Goal: Check status

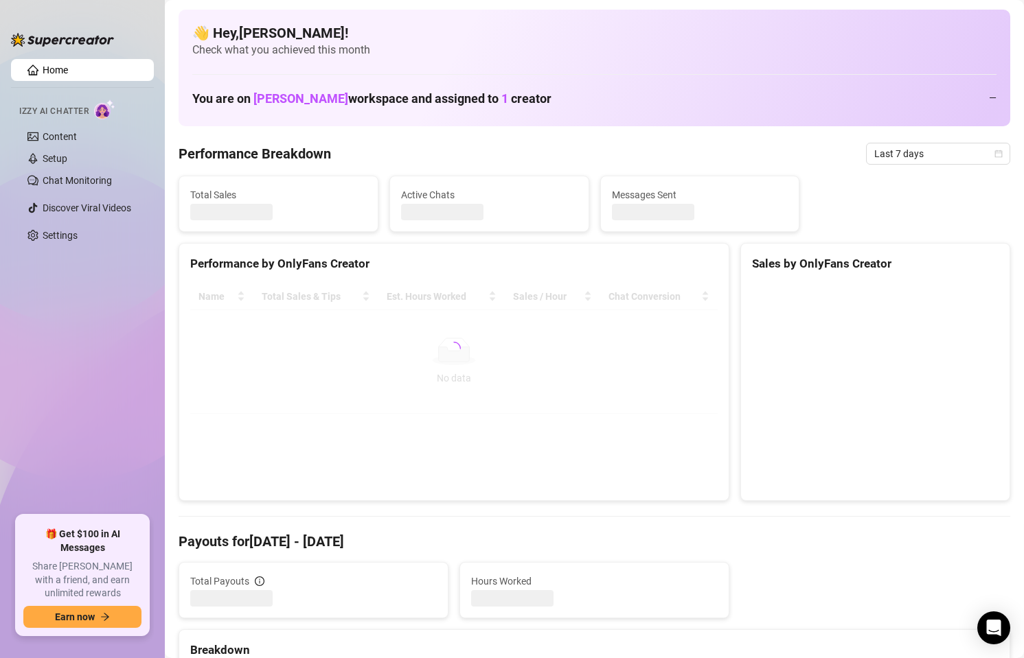
click at [837, 154] on div "Performance Breakdown Last 7 days" at bounding box center [594, 154] width 831 height 22
click at [883, 147] on span "Last 7 days" at bounding box center [938, 153] width 128 height 21
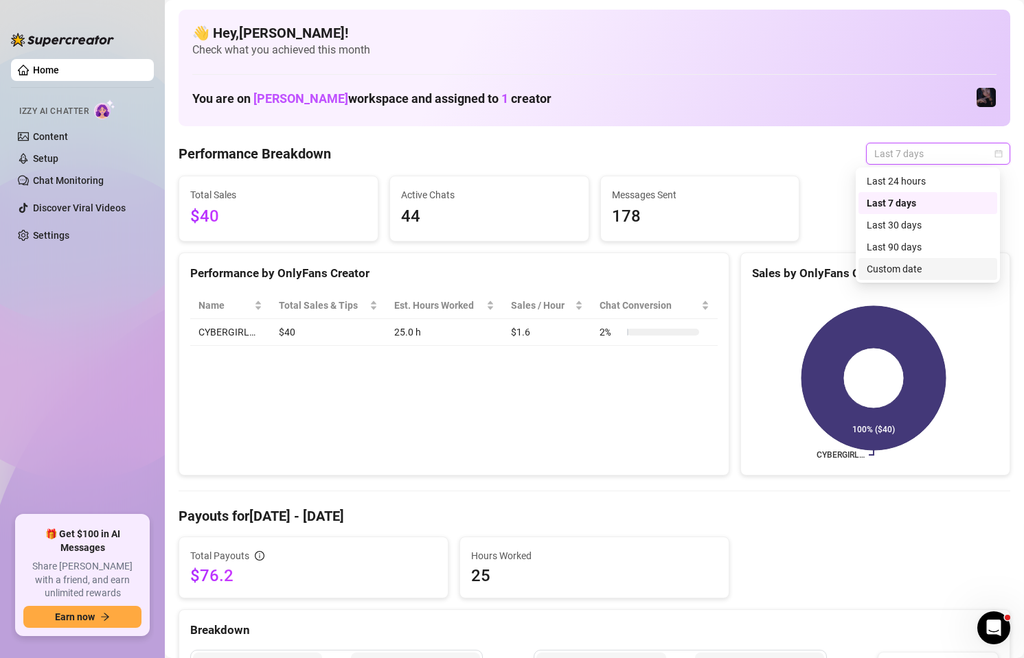
click at [948, 273] on div "Custom date" at bounding box center [927, 269] width 122 height 15
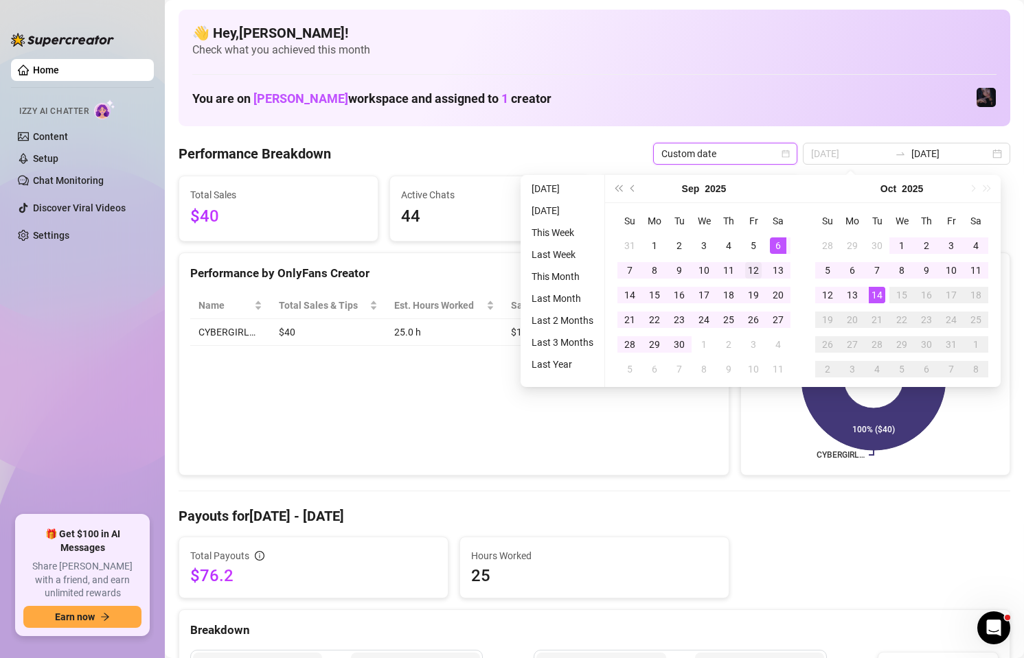
type input "[DATE]"
click at [752, 270] on div "12" at bounding box center [753, 270] width 16 height 16
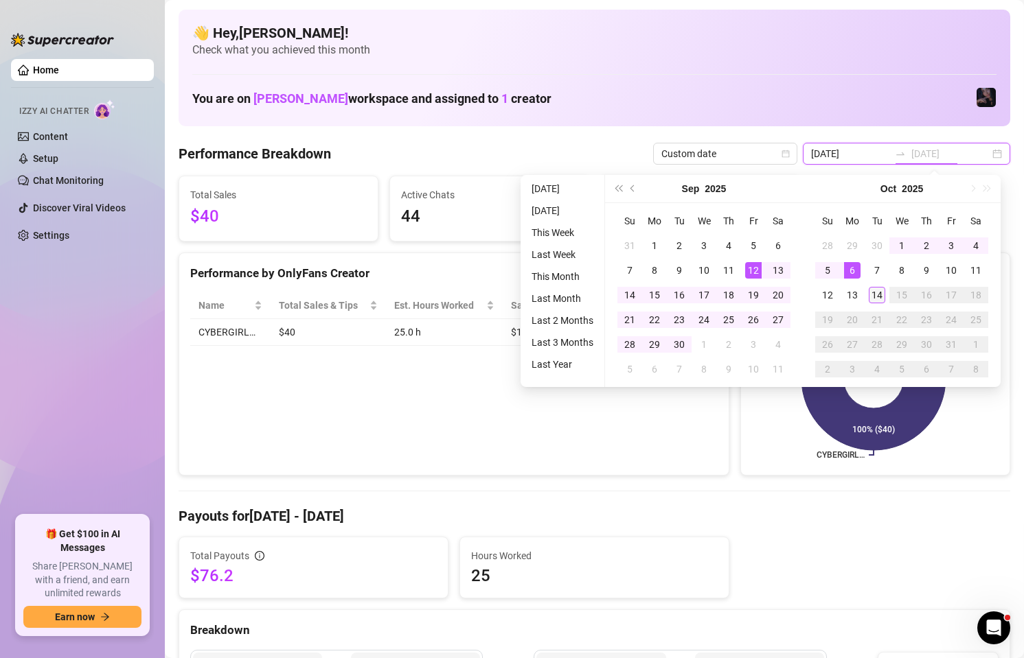
type input "[DATE]"
click at [880, 297] on div "14" at bounding box center [877, 295] width 16 height 16
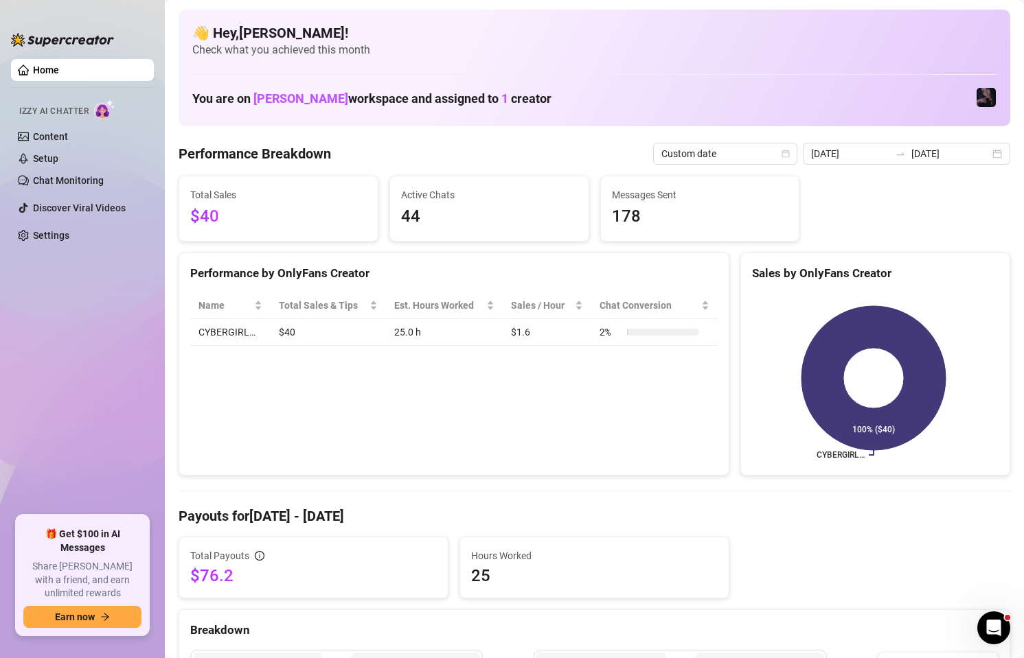
click at [900, 160] on div "[DATE] [DATE]" at bounding box center [906, 154] width 207 height 22
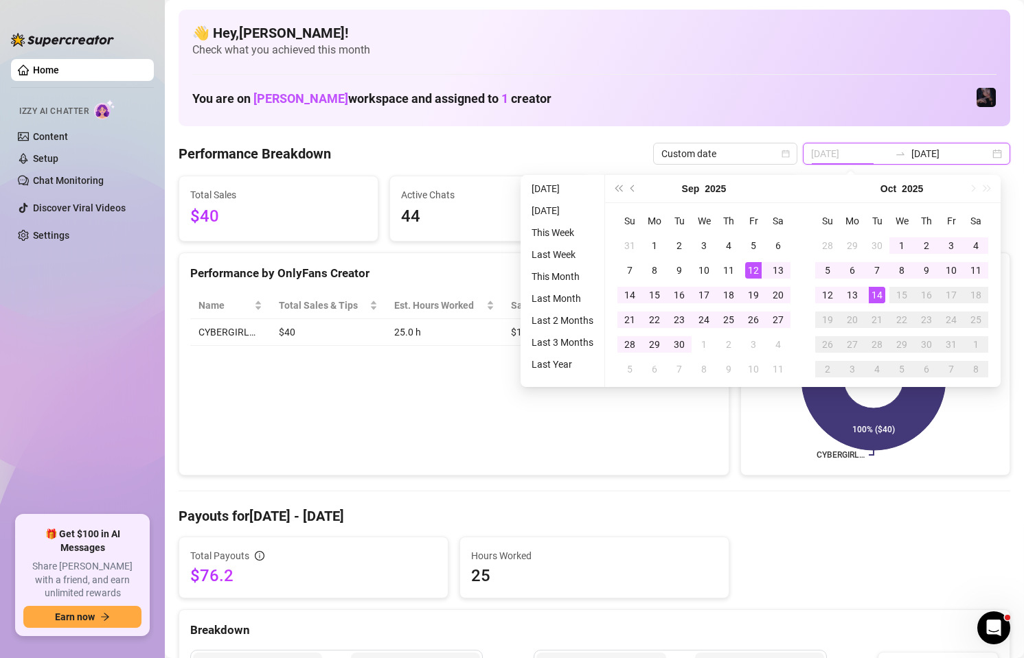
type input "[DATE]"
click at [758, 271] on div "12" at bounding box center [753, 270] width 16 height 16
type input "[DATE]"
click at [873, 292] on div "14" at bounding box center [877, 295] width 16 height 16
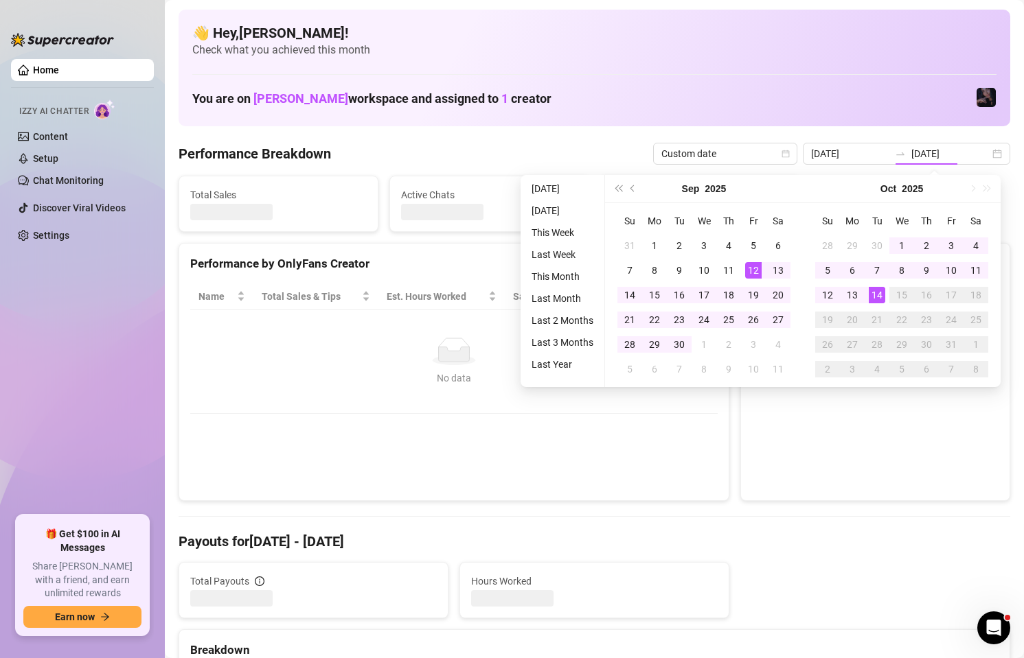
type input "[DATE]"
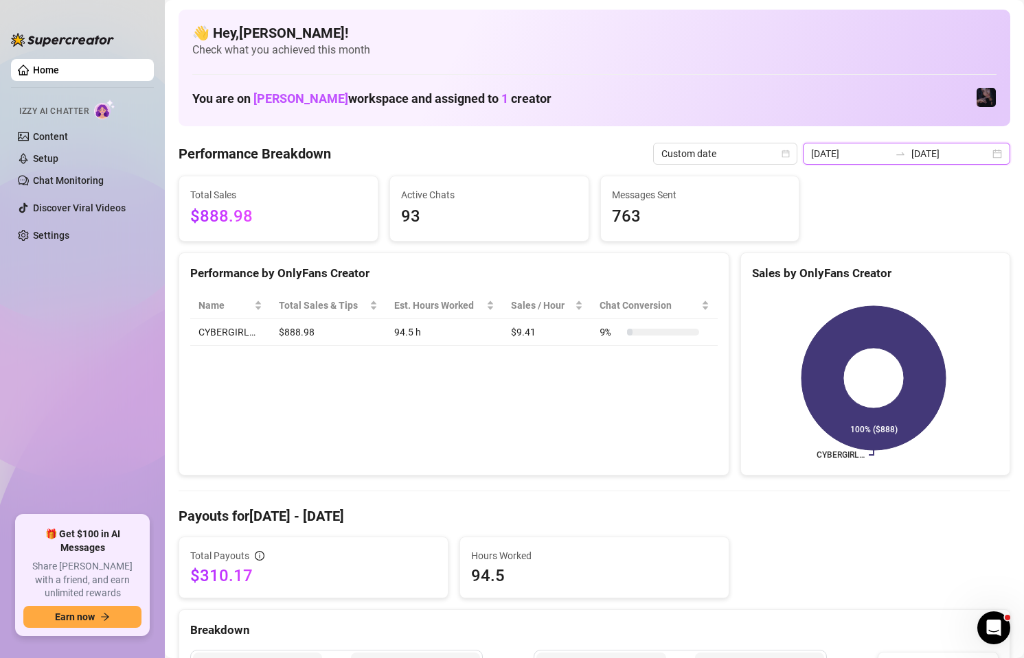
click at [857, 156] on input "[DATE]" at bounding box center [850, 153] width 78 height 15
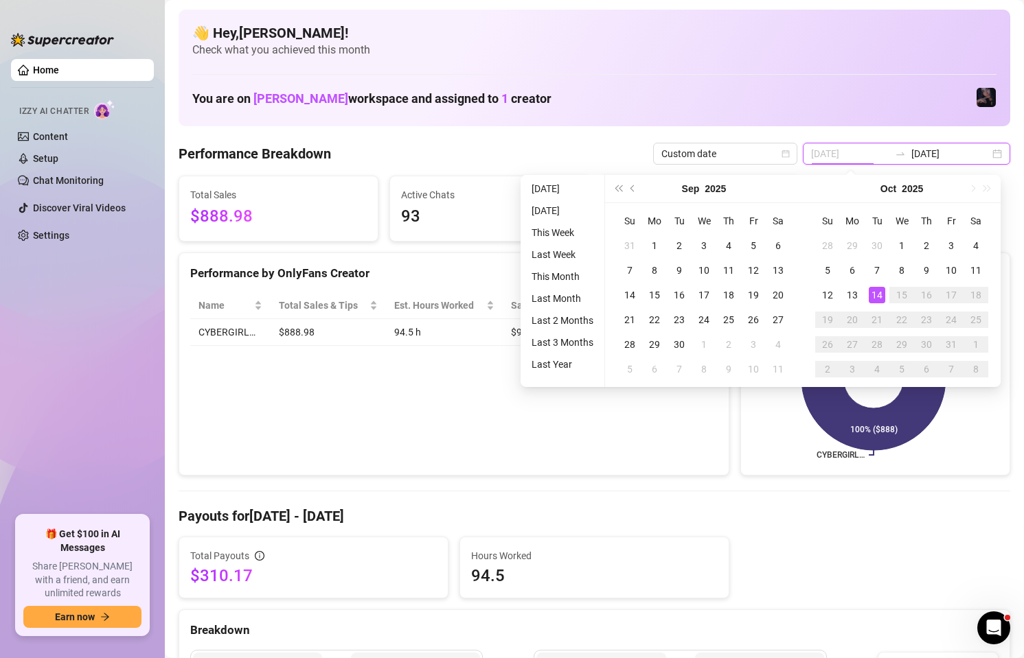
type input "[DATE]"
click at [873, 292] on div "14" at bounding box center [877, 295] width 16 height 16
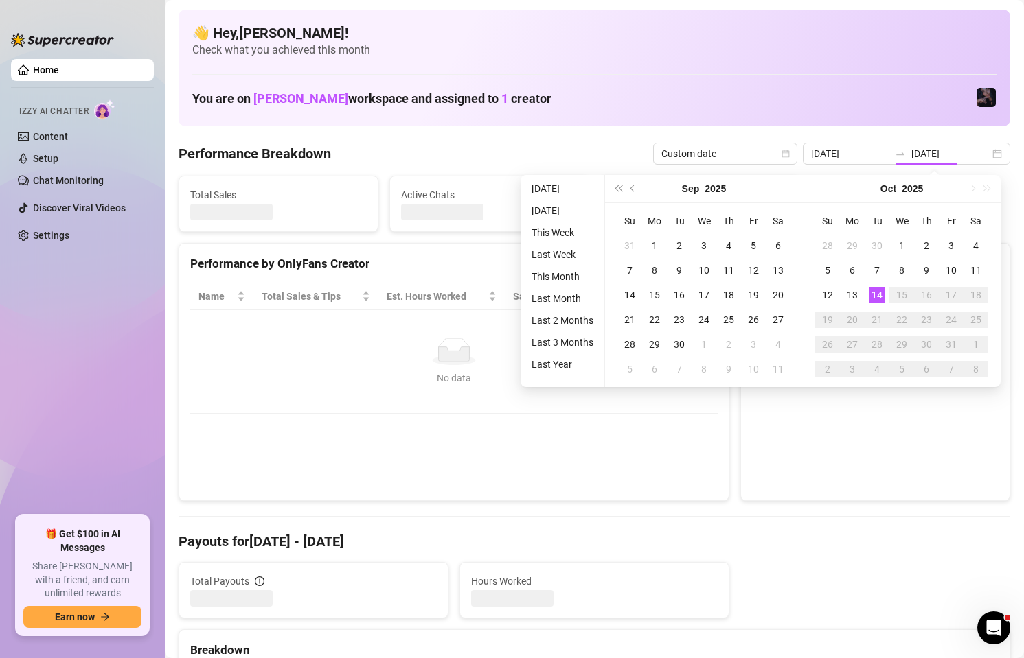
type input "[DATE]"
